Goal: Information Seeking & Learning: Learn about a topic

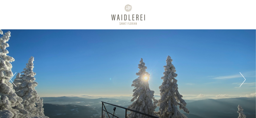
click at [133, 24] on div at bounding box center [128, 14] width 205 height 23
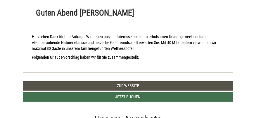
scroll to position [146, 0]
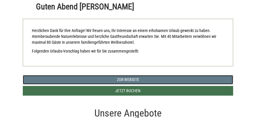
click at [126, 79] on link "Zur Website" at bounding box center [128, 79] width 211 height 9
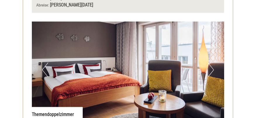
scroll to position [409, 0]
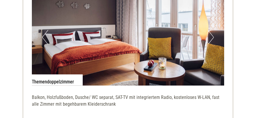
click at [212, 37] on button "Next" at bounding box center [211, 37] width 6 height 15
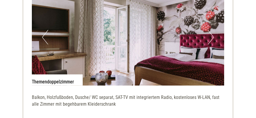
click at [212, 37] on button "Next" at bounding box center [211, 37] width 6 height 15
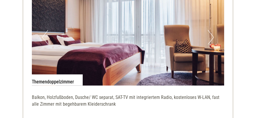
click at [212, 37] on button "Next" at bounding box center [211, 37] width 6 height 15
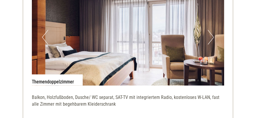
click at [212, 37] on button "Next" at bounding box center [211, 37] width 6 height 15
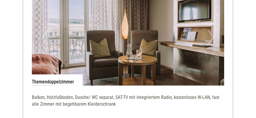
click at [212, 37] on button "Next" at bounding box center [211, 37] width 6 height 15
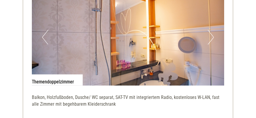
click at [212, 37] on button "Next" at bounding box center [211, 37] width 6 height 15
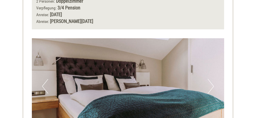
scroll to position [809, 0]
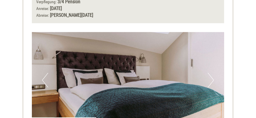
click at [213, 73] on button "Next" at bounding box center [211, 80] width 6 height 15
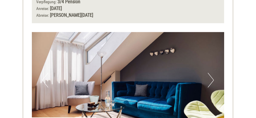
click at [213, 73] on button "Next" at bounding box center [211, 80] width 6 height 15
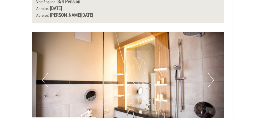
click at [213, 73] on button "Next" at bounding box center [211, 80] width 6 height 15
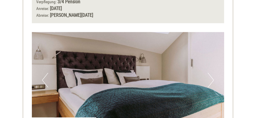
click at [213, 73] on button "Next" at bounding box center [211, 80] width 6 height 15
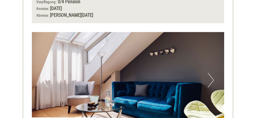
click at [213, 73] on button "Next" at bounding box center [211, 80] width 6 height 15
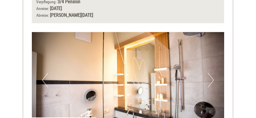
click at [214, 73] on button "Next" at bounding box center [211, 80] width 6 height 15
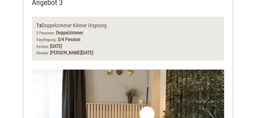
scroll to position [1250, 0]
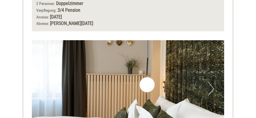
click at [212, 81] on button "Next" at bounding box center [211, 88] width 6 height 15
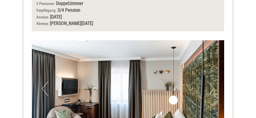
click at [212, 81] on button "Next" at bounding box center [211, 88] width 6 height 15
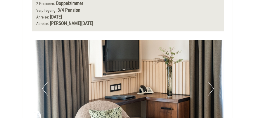
click at [212, 81] on button "Next" at bounding box center [211, 88] width 6 height 15
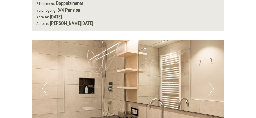
click at [212, 81] on button "Next" at bounding box center [211, 88] width 6 height 15
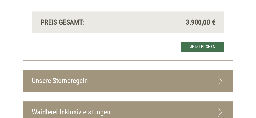
scroll to position [1572, 0]
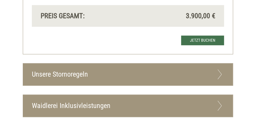
click at [222, 100] on icon at bounding box center [220, 105] width 8 height 10
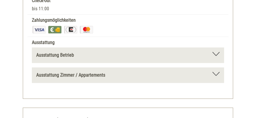
scroll to position [2070, 0]
click at [216, 52] on div at bounding box center [216, 54] width 7 height 4
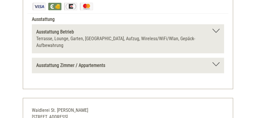
scroll to position [2099, 0]
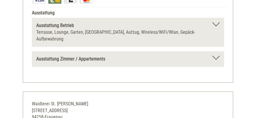
click at [215, 56] on div at bounding box center [216, 58] width 7 height 4
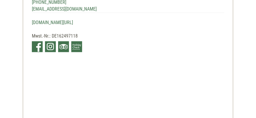
scroll to position [2241, 0]
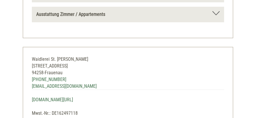
scroll to position [1880, 0]
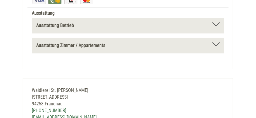
click at [57, 42] on b "Ausstattung Zimmer / Appartements" at bounding box center [70, 45] width 69 height 6
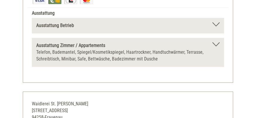
click at [57, 42] on b "Ausstattung Zimmer / Appartements" at bounding box center [70, 45] width 69 height 6
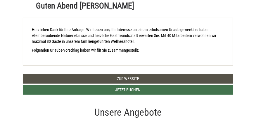
scroll to position [0, 0]
